Goal: Task Accomplishment & Management: Complete application form

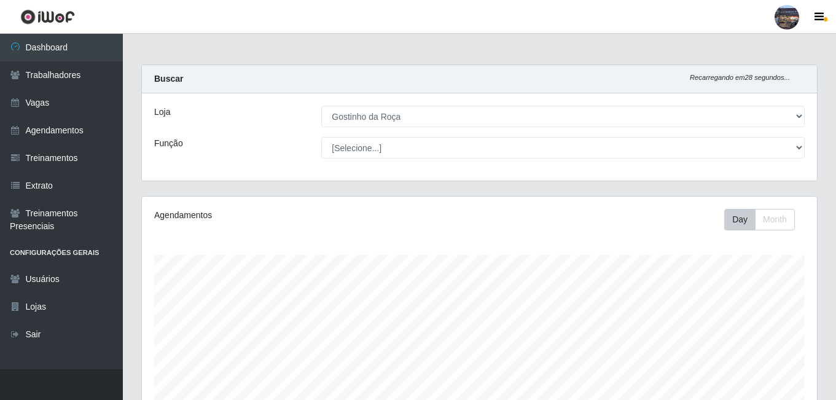
select select "303"
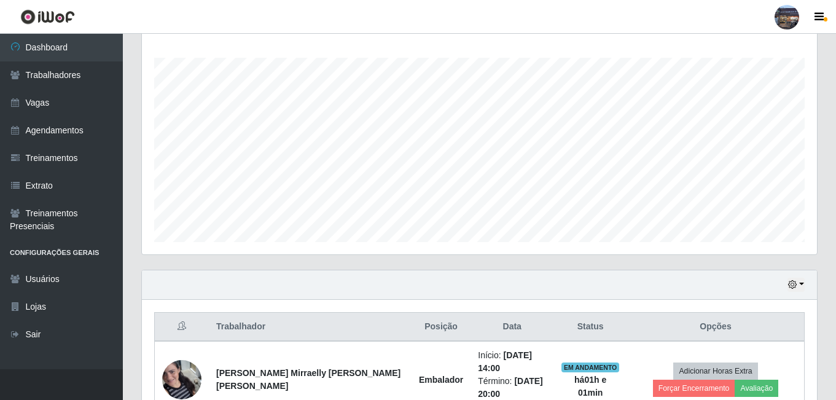
scroll to position [255, 675]
click at [72, 104] on link "Vagas" at bounding box center [61, 103] width 123 height 28
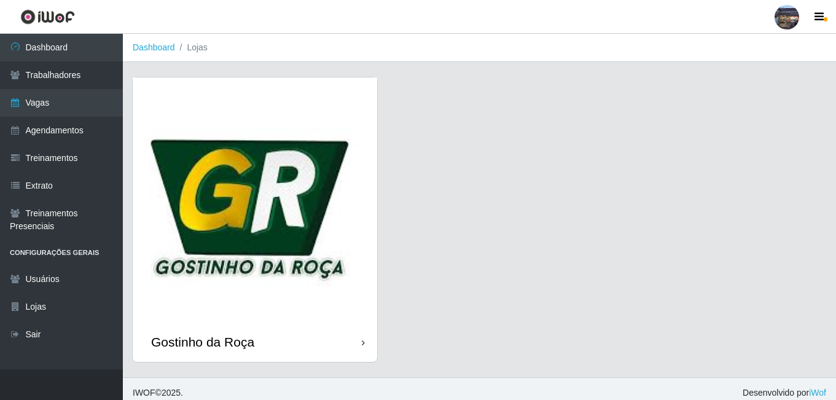
click at [320, 209] on img at bounding box center [255, 199] width 244 height 244
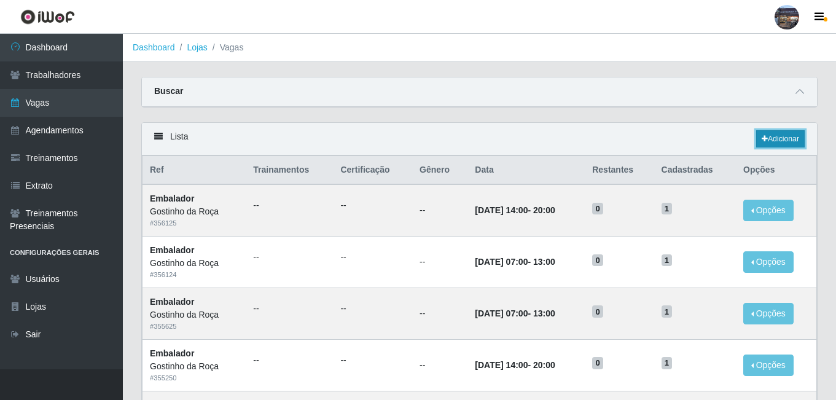
click at [764, 145] on link "Adicionar" at bounding box center [780, 138] width 48 height 17
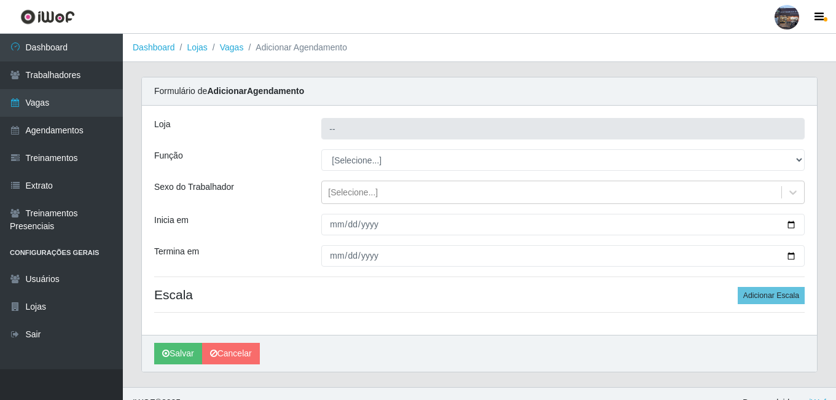
type input "Gostinho da Roça"
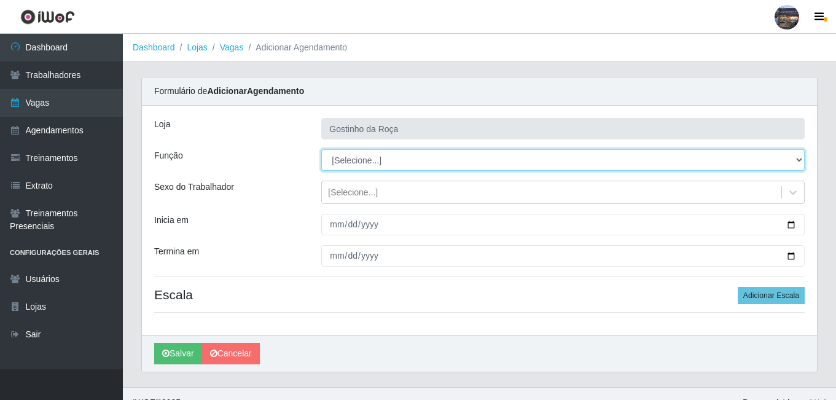
click at [371, 152] on select "[Selecione...] ASG ASG + ASG ++ Embalador Embalador + Embalador ++ Operador de …" at bounding box center [562, 159] width 483 height 21
select select "1"
click at [321, 149] on select "[Selecione...] ASG ASG + ASG ++ Embalador Embalador + Embalador ++ Operador de …" at bounding box center [562, 159] width 483 height 21
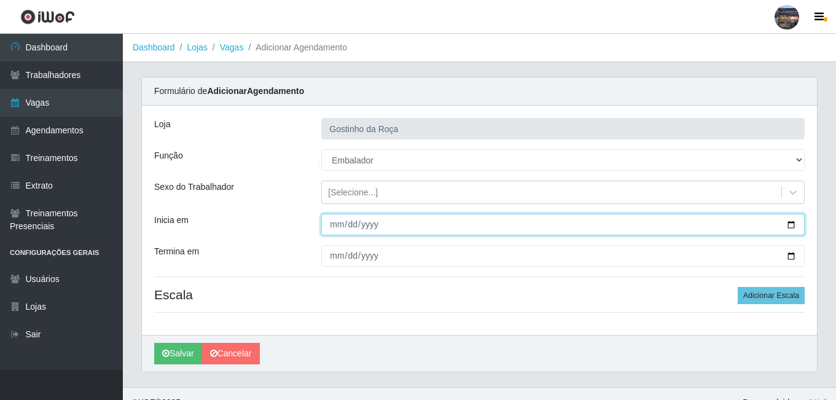
click at [374, 230] on input "Inicia em" at bounding box center [562, 224] width 483 height 21
click at [793, 226] on input "Inicia em" at bounding box center [562, 224] width 483 height 21
type input "[DATE]"
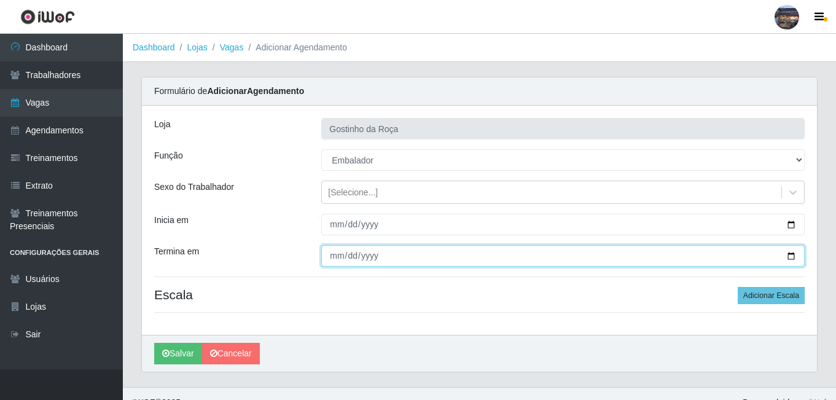
click at [796, 254] on input "Termina em" at bounding box center [562, 255] width 483 height 21
click at [794, 254] on input "Termina em" at bounding box center [562, 255] width 483 height 21
type input "[DATE]"
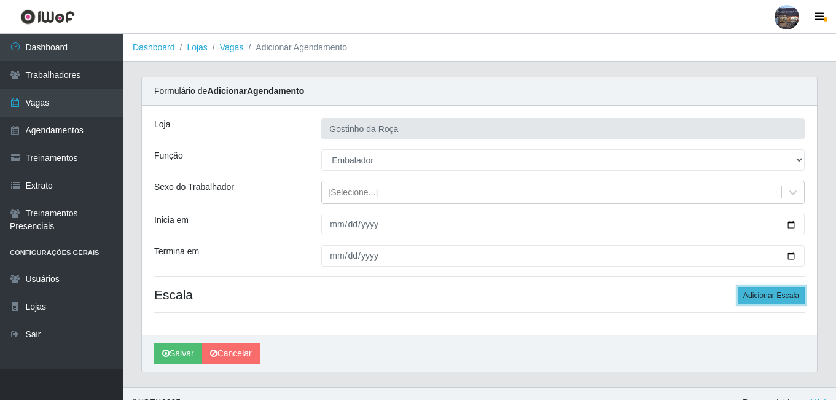
click at [768, 301] on button "Adicionar Escala" at bounding box center [770, 295] width 67 height 17
